Goal: Navigation & Orientation: Find specific page/section

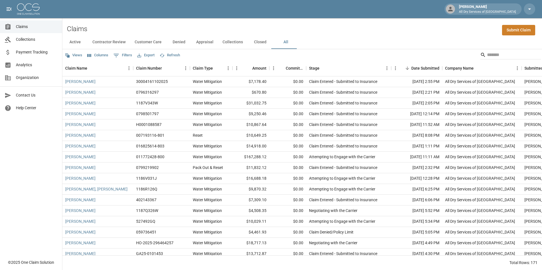
click at [40, 63] on span "Analytics" at bounding box center [37, 65] width 42 height 6
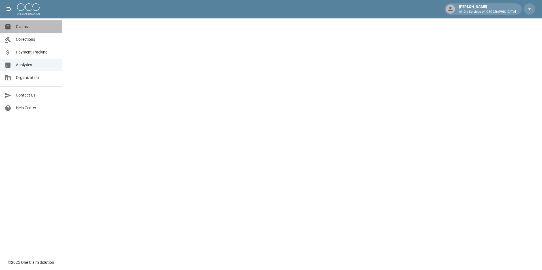
click at [26, 29] on span "Claims" at bounding box center [37, 27] width 42 height 6
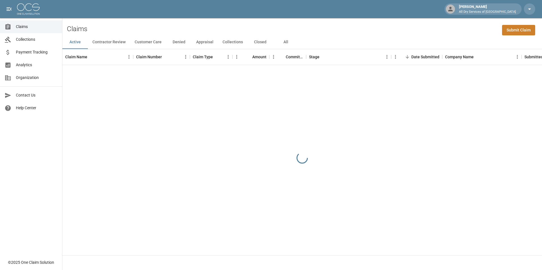
click at [285, 41] on button "All" at bounding box center [286, 42] width 26 height 14
